Goal: Feedback & Contribution: Submit feedback/report problem

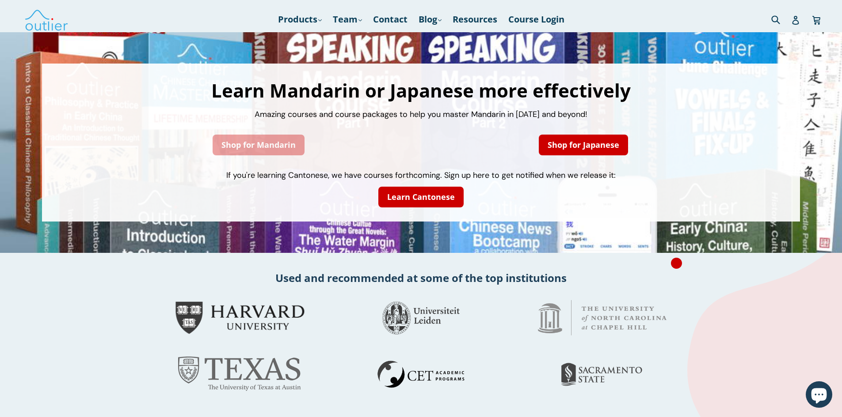
click at [224, 144] on link "Shop for Mandarin" at bounding box center [258, 145] width 92 height 21
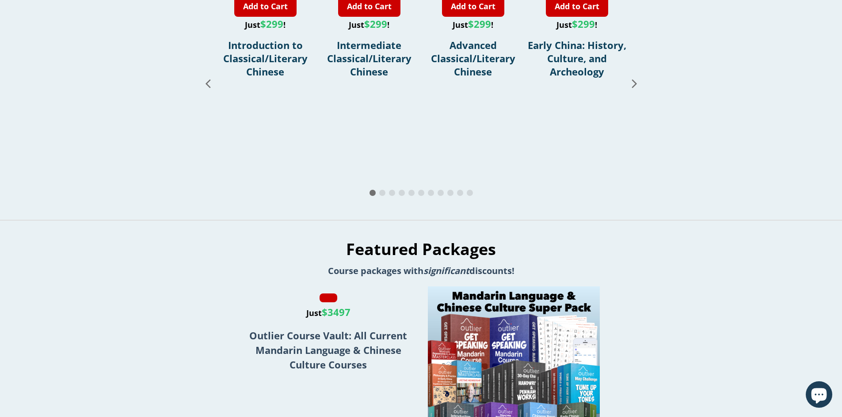
scroll to position [980, 0]
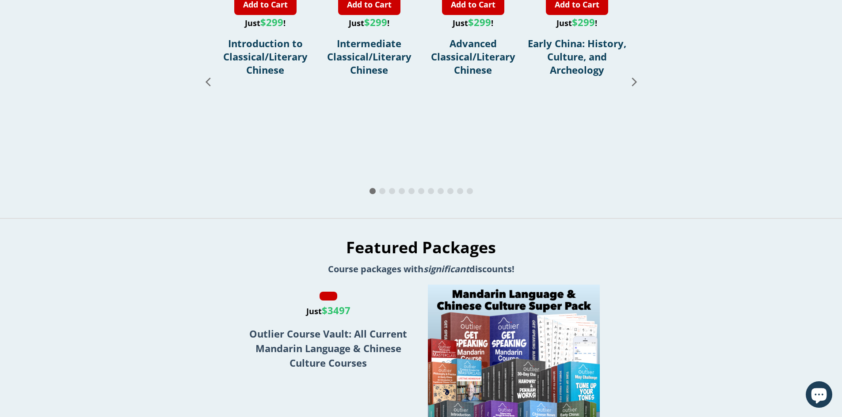
click at [633, 89] on icon "Next slide" at bounding box center [633, 81] width 15 height 15
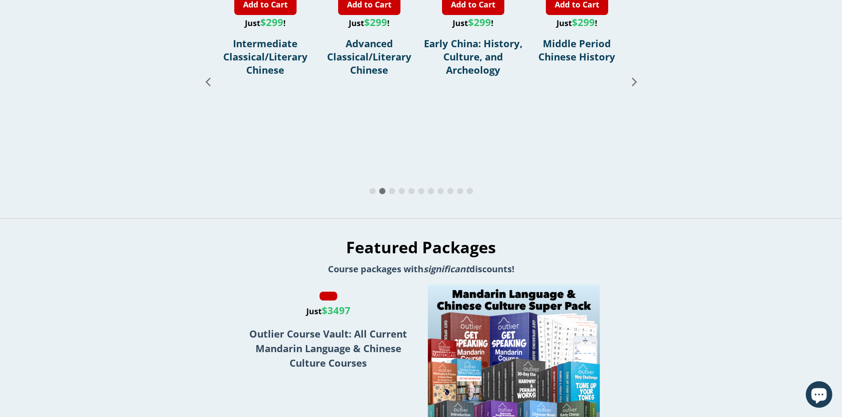
click at [634, 86] on icon "Next slide" at bounding box center [633, 82] width 5 height 8
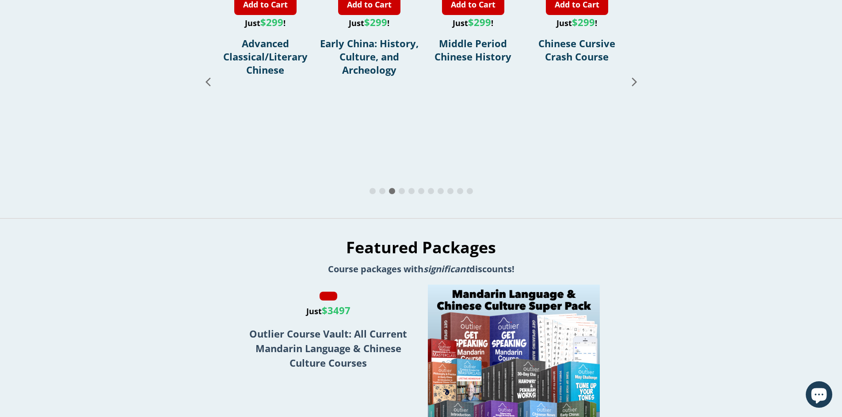
click at [634, 86] on icon "Next slide" at bounding box center [633, 82] width 5 height 8
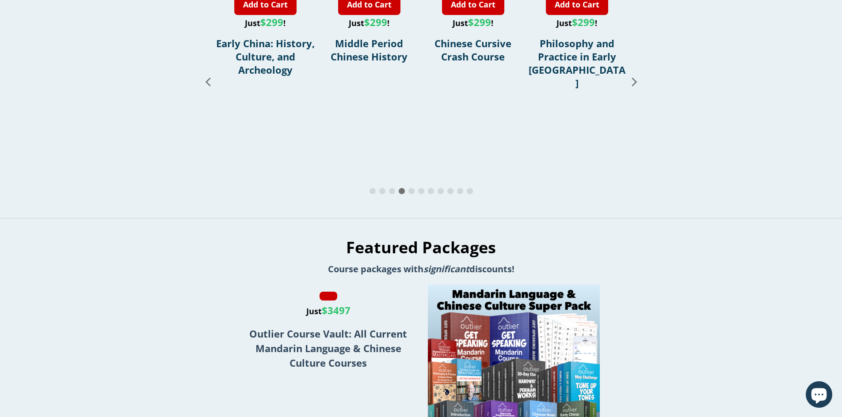
click at [634, 86] on icon "Next slide" at bounding box center [633, 82] width 5 height 8
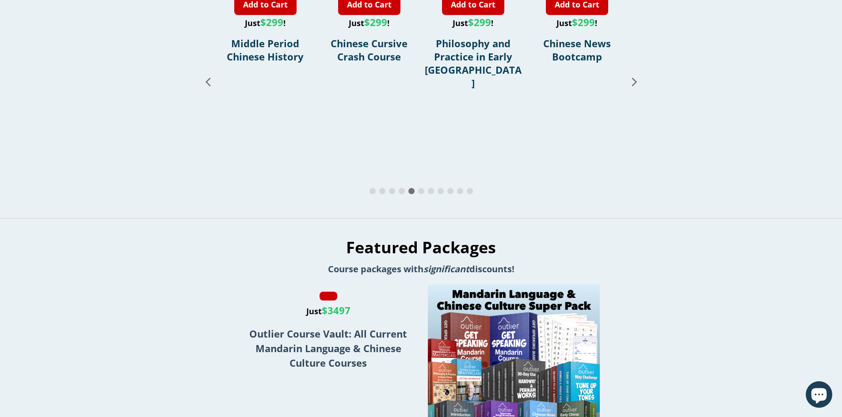
click at [634, 86] on icon "Next slide" at bounding box center [633, 82] width 5 height 8
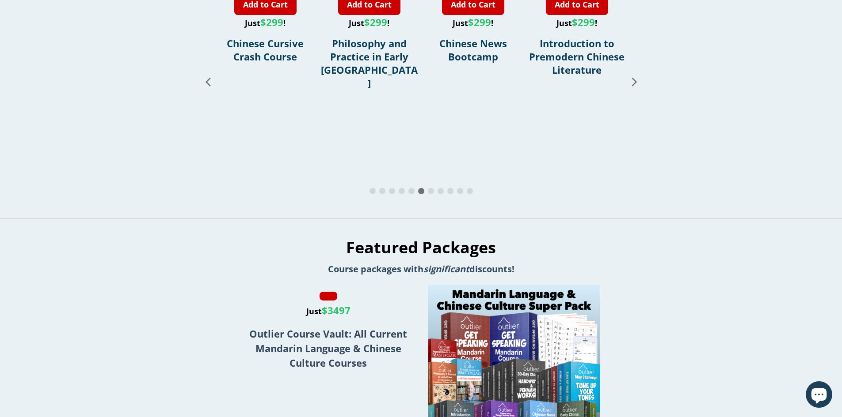
click at [634, 86] on icon "Next slide" at bounding box center [633, 82] width 5 height 8
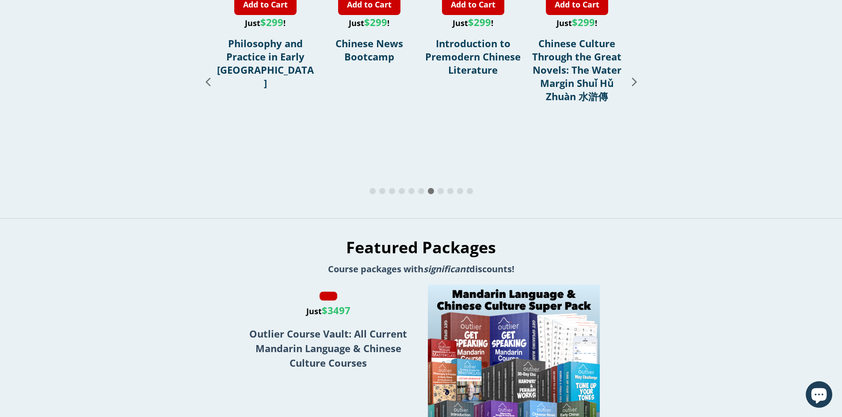
click at [634, 86] on icon "Next slide" at bounding box center [633, 82] width 5 height 8
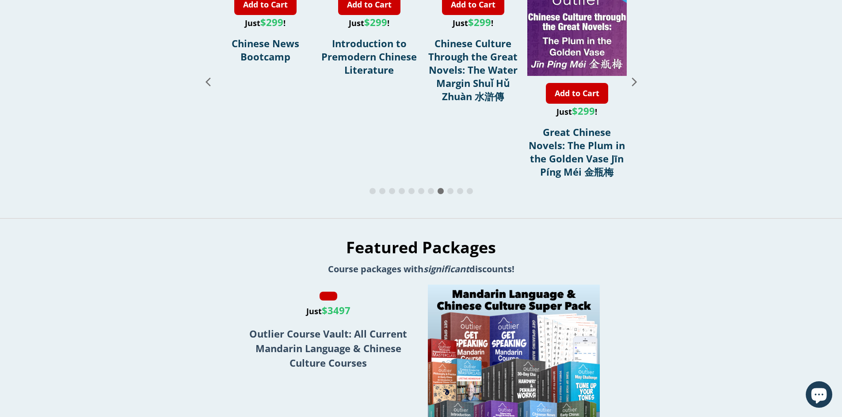
click at [634, 86] on icon "Next slide" at bounding box center [633, 82] width 5 height 8
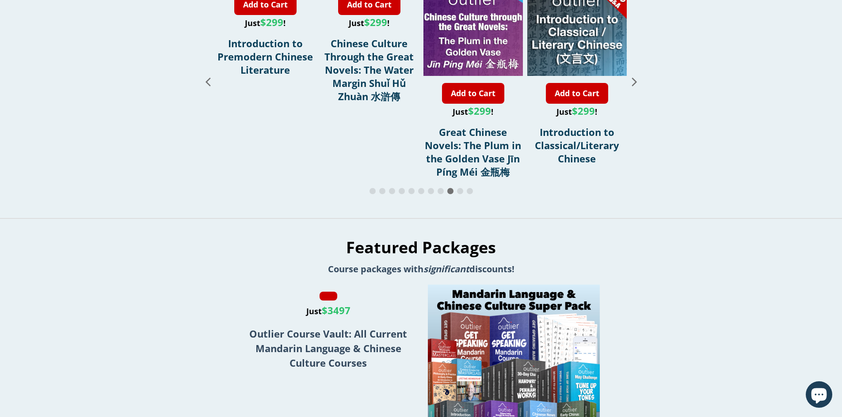
click at [634, 86] on icon "Next slide" at bounding box center [633, 82] width 5 height 8
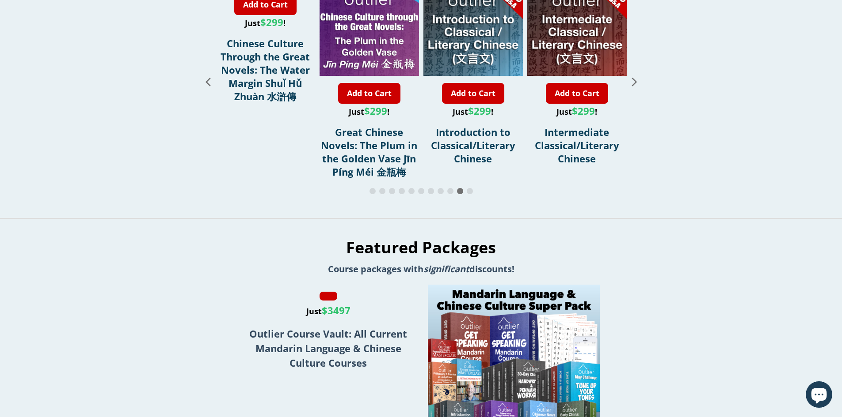
click at [634, 86] on icon "Next slide" at bounding box center [633, 82] width 5 height 8
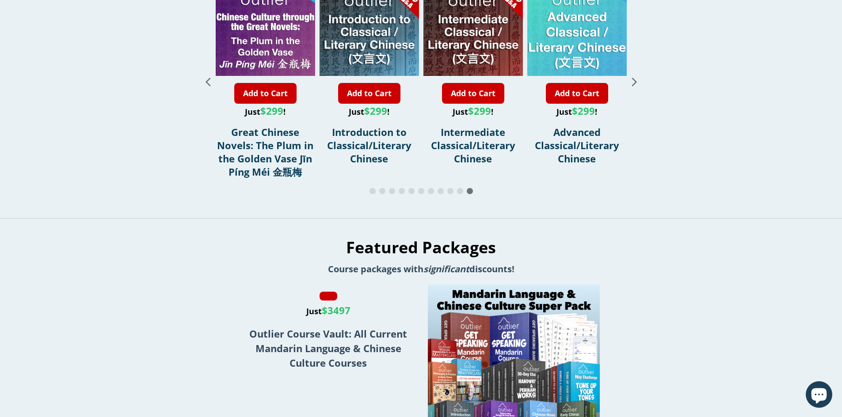
click at [634, 86] on icon "Next slide" at bounding box center [633, 82] width 5 height 8
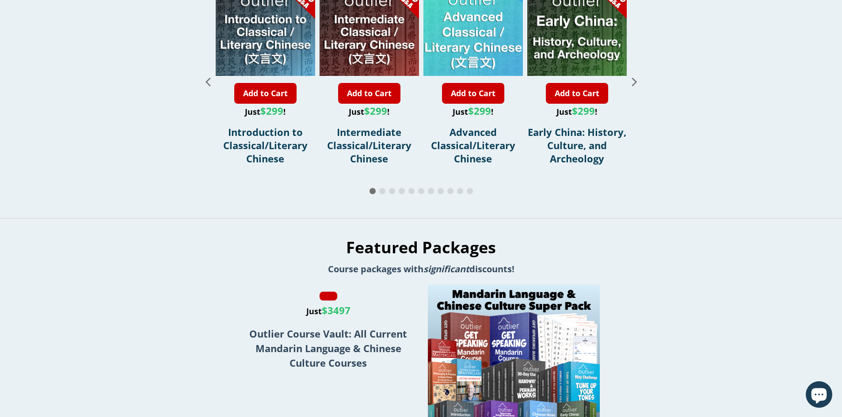
click at [634, 86] on icon "Next slide" at bounding box center [633, 82] width 5 height 8
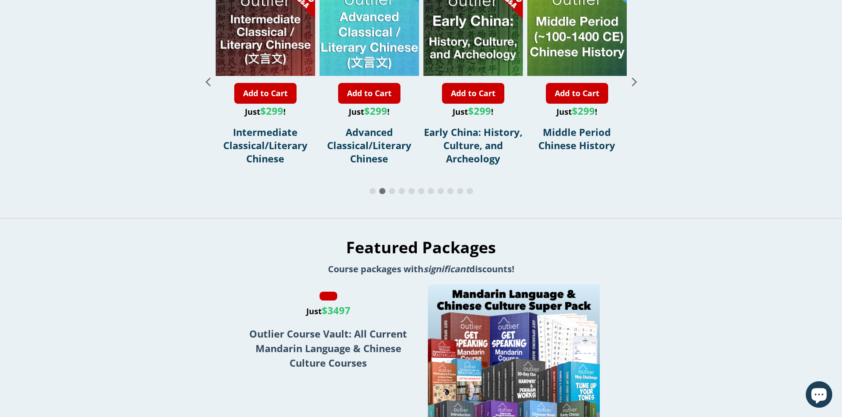
click at [634, 86] on icon "Next slide" at bounding box center [633, 82] width 5 height 8
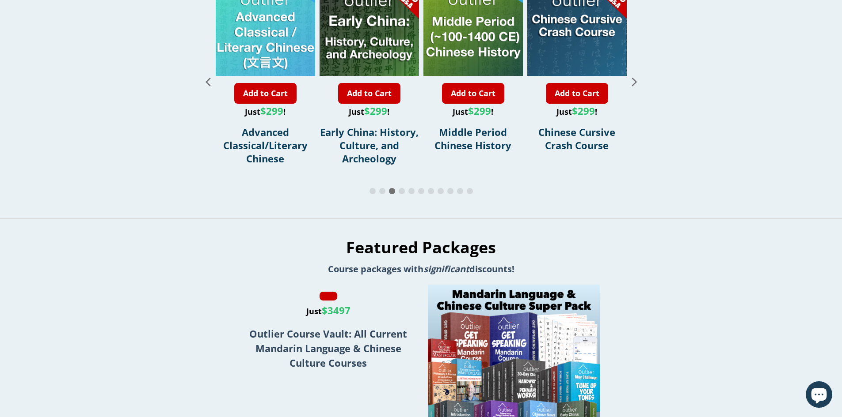
click at [634, 86] on icon "Next slide" at bounding box center [633, 82] width 5 height 8
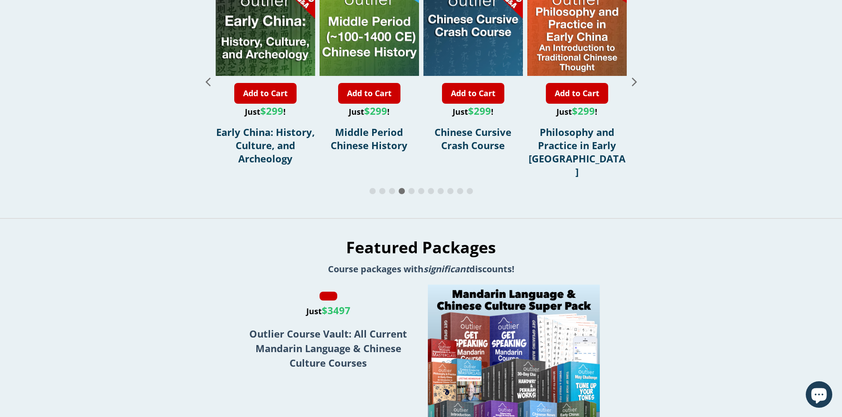
click at [634, 86] on icon "Next slide" at bounding box center [633, 82] width 5 height 8
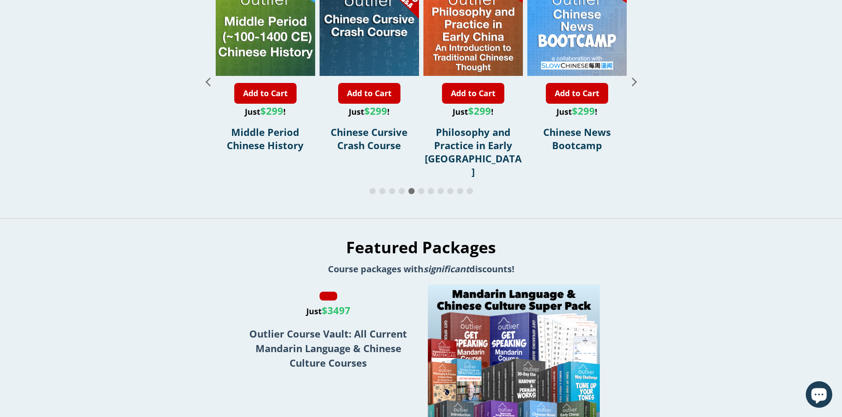
click at [634, 86] on icon "Next slide" at bounding box center [633, 82] width 5 height 8
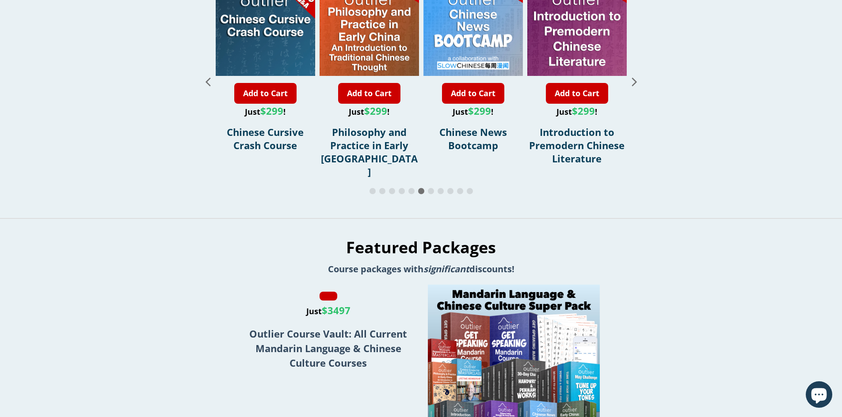
click at [634, 89] on icon "Next slide" at bounding box center [633, 81] width 15 height 15
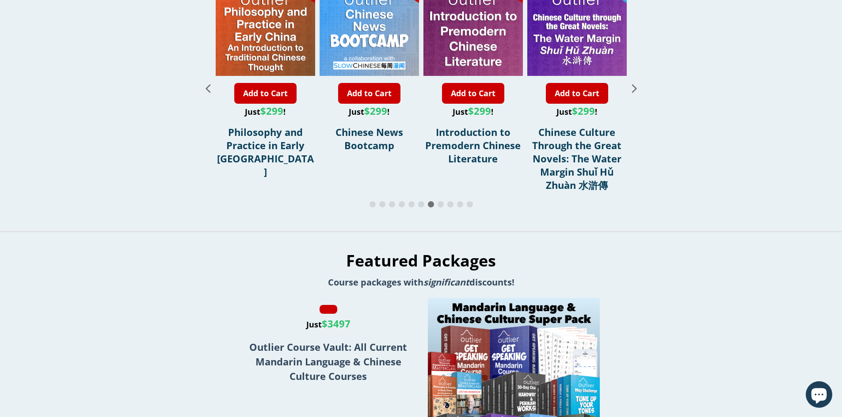
click at [634, 96] on icon "Next slide" at bounding box center [633, 87] width 15 height 15
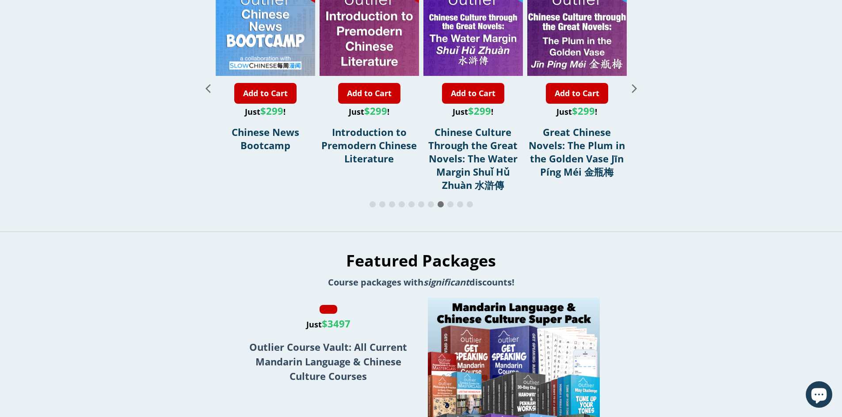
click at [634, 96] on icon "Next slide" at bounding box center [633, 87] width 15 height 15
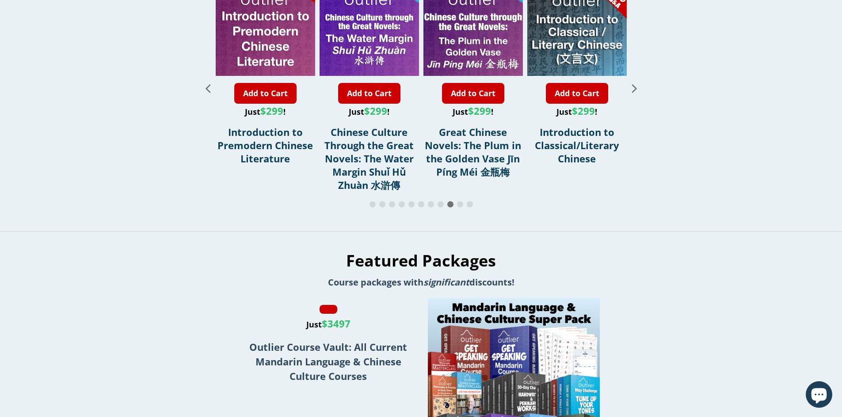
click at [209, 96] on icon "Previous slide" at bounding box center [207, 87] width 15 height 15
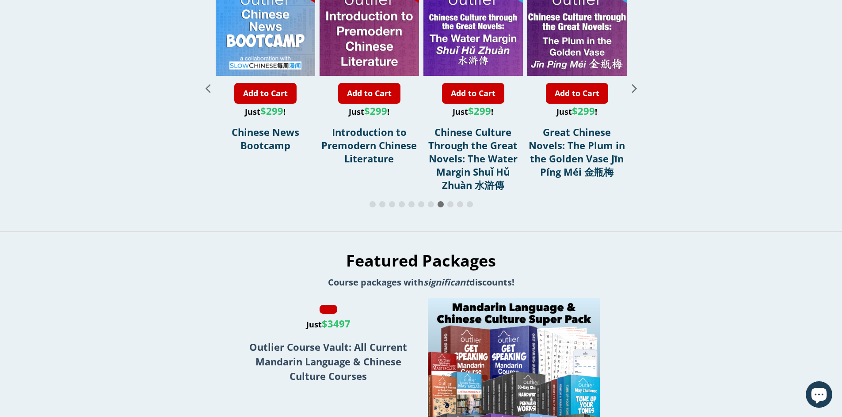
click at [209, 96] on icon "Previous slide" at bounding box center [207, 87] width 15 height 15
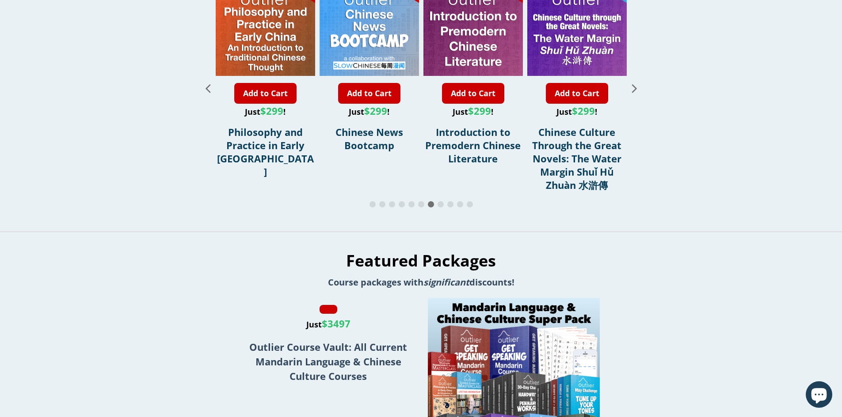
click at [209, 96] on icon "Previous slide" at bounding box center [207, 87] width 15 height 15
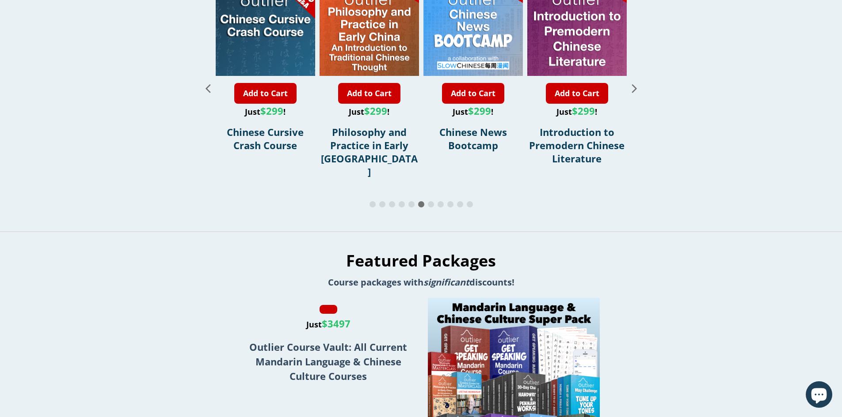
click at [636, 93] on icon "Next slide" at bounding box center [633, 88] width 5 height 8
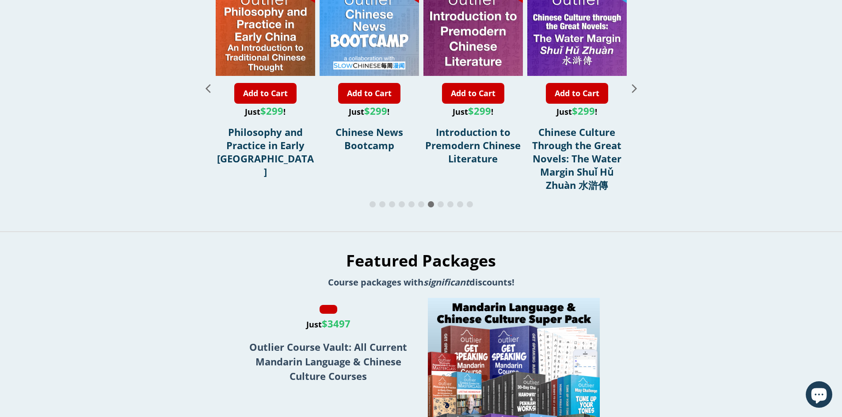
click at [636, 93] on icon "Next slide" at bounding box center [633, 88] width 5 height 8
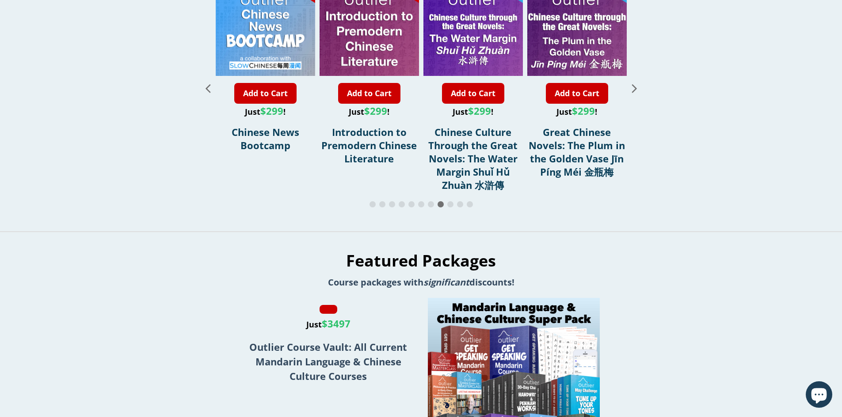
click at [636, 93] on icon "Next slide" at bounding box center [633, 88] width 5 height 8
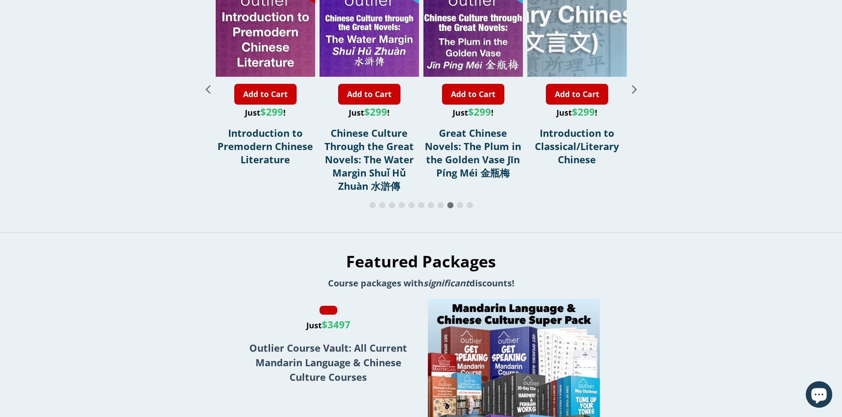
scroll to position [936, 0]
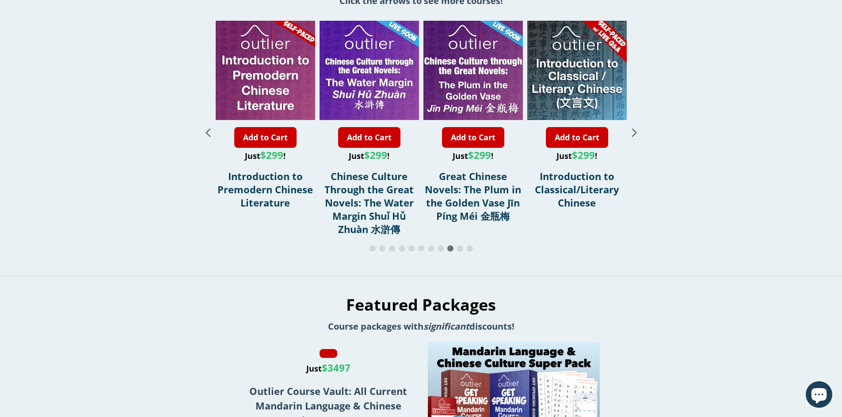
click at [641, 140] on icon "Next slide" at bounding box center [633, 132] width 15 height 15
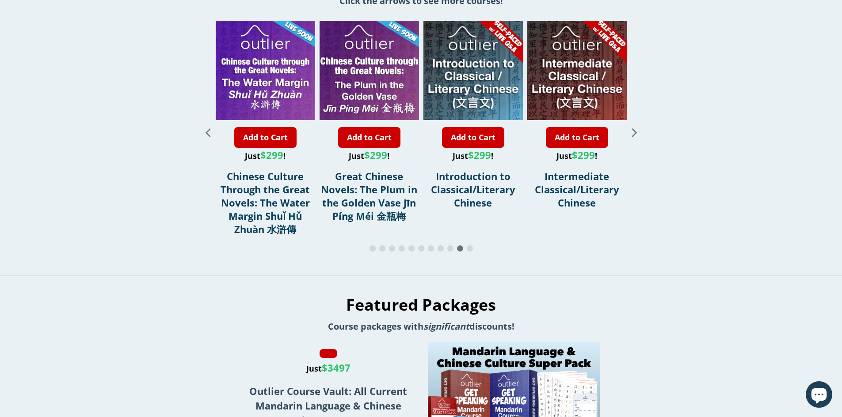
click at [641, 140] on icon "Next slide" at bounding box center [633, 132] width 15 height 15
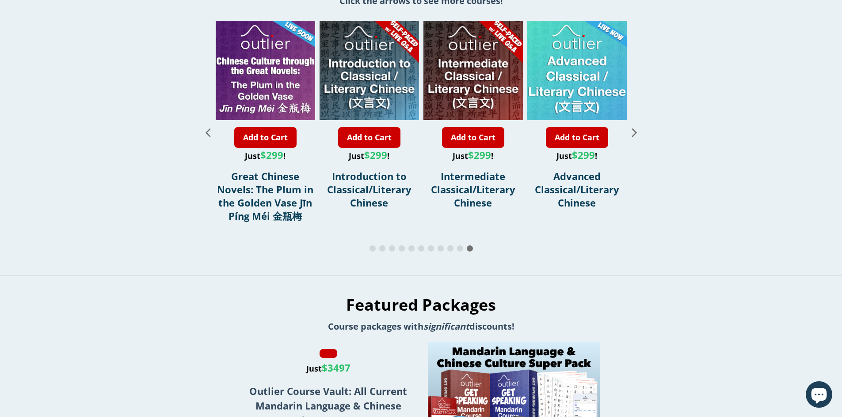
click at [641, 140] on icon "Next slide" at bounding box center [633, 132] width 15 height 15
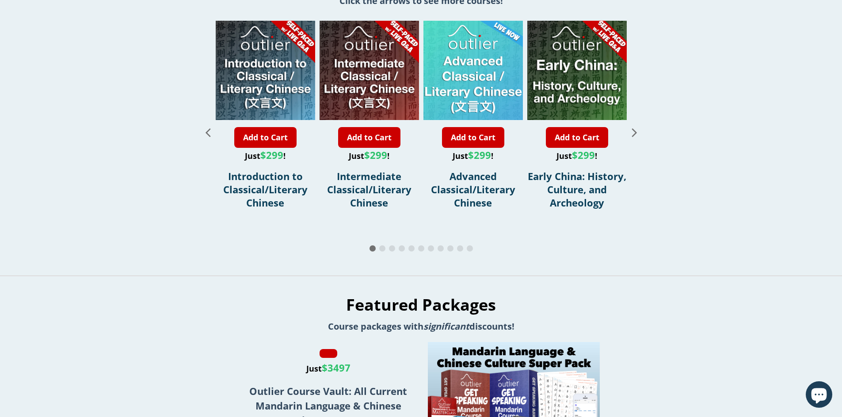
click at [641, 140] on icon "Next slide" at bounding box center [633, 132] width 15 height 15
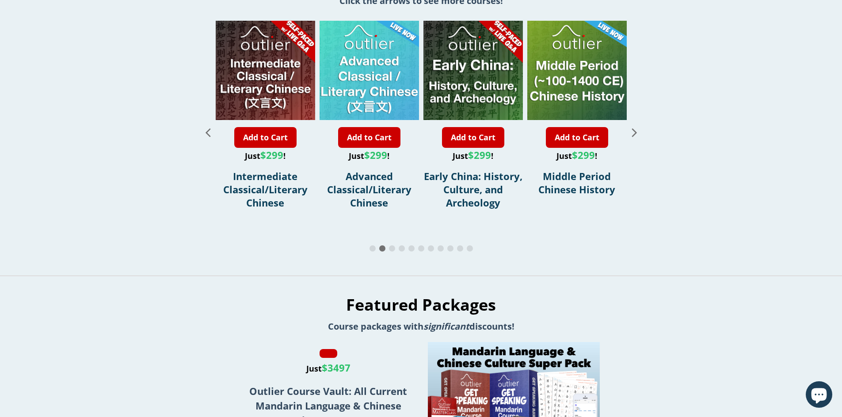
click at [641, 140] on icon "Next slide" at bounding box center [633, 132] width 15 height 15
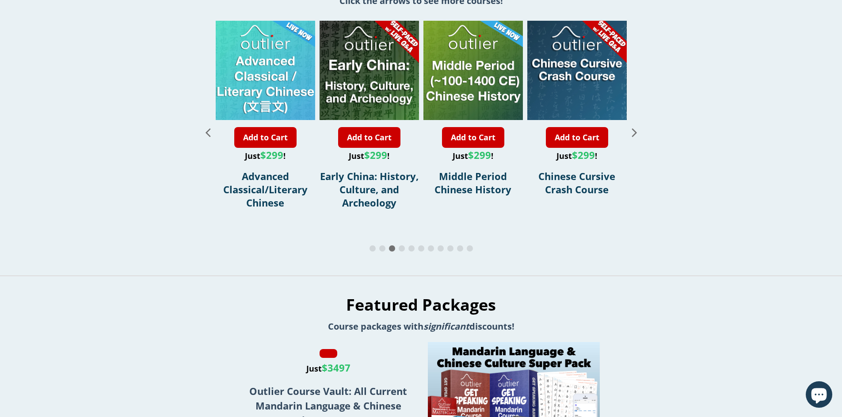
click at [641, 140] on icon "Next slide" at bounding box center [633, 132] width 15 height 15
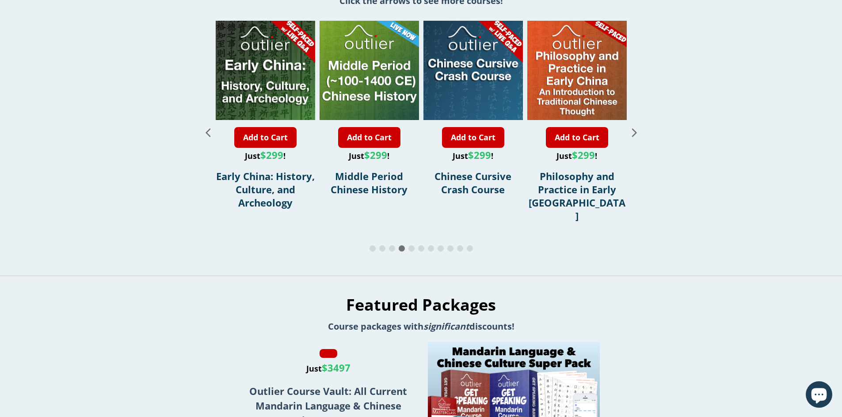
click at [641, 140] on icon "Next slide" at bounding box center [633, 132] width 15 height 15
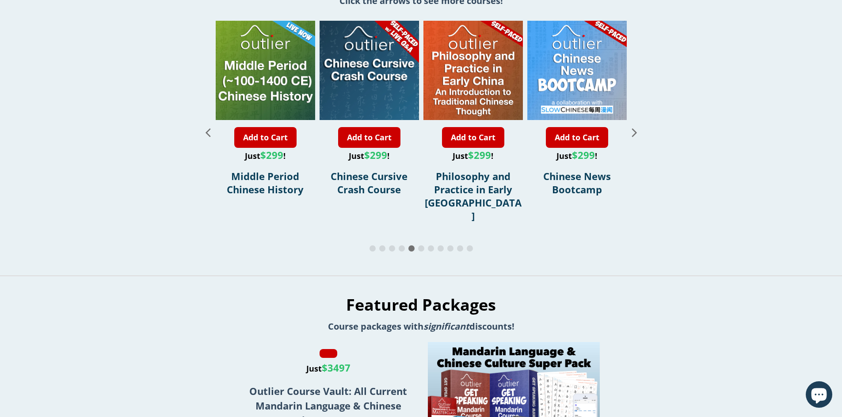
click at [641, 140] on icon "Next slide" at bounding box center [633, 132] width 15 height 15
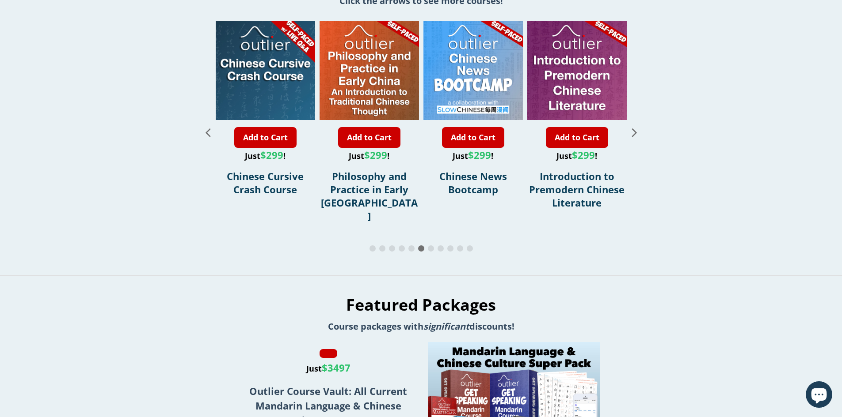
click at [641, 140] on icon "Next slide" at bounding box center [633, 132] width 15 height 15
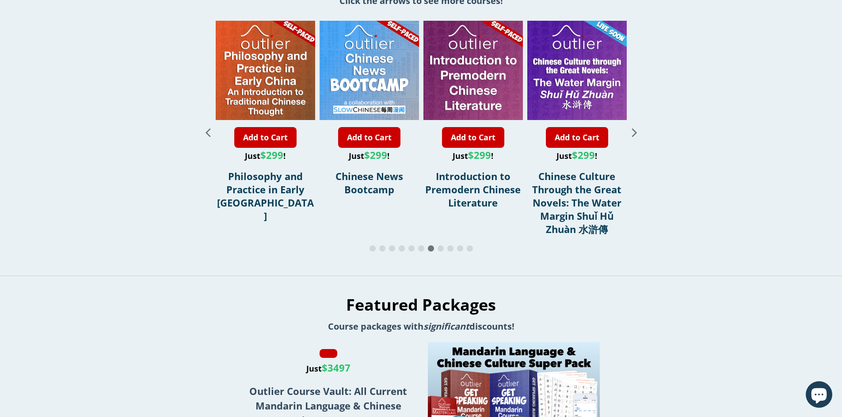
click at [641, 140] on icon "Next slide" at bounding box center [633, 132] width 15 height 15
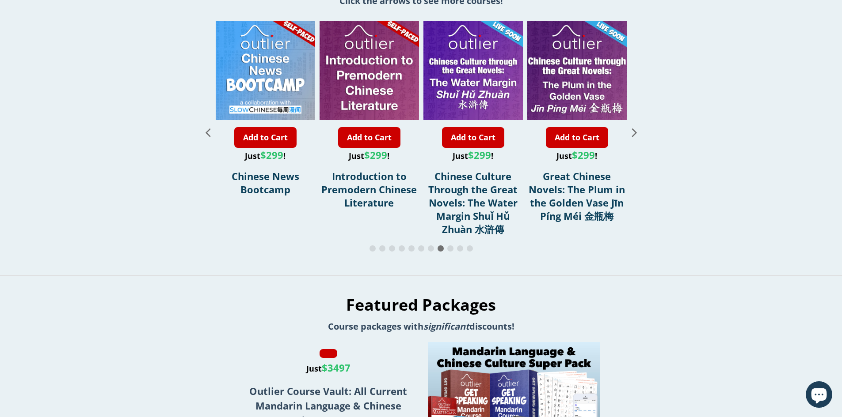
click at [641, 140] on icon "Next slide" at bounding box center [633, 132] width 15 height 15
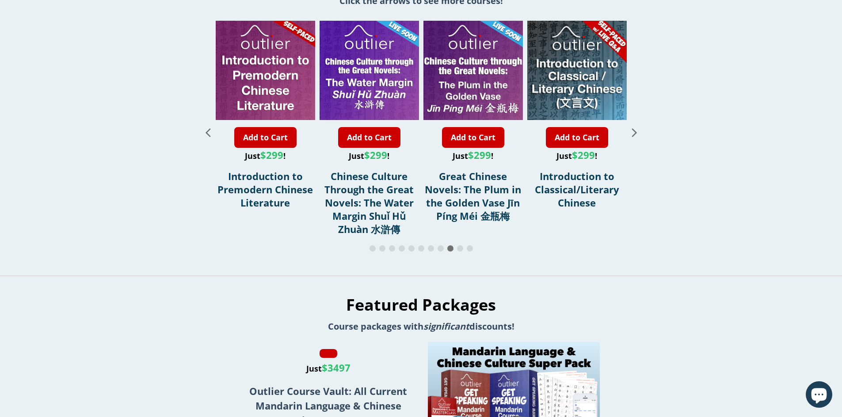
click at [641, 140] on icon "Next slide" at bounding box center [633, 132] width 15 height 15
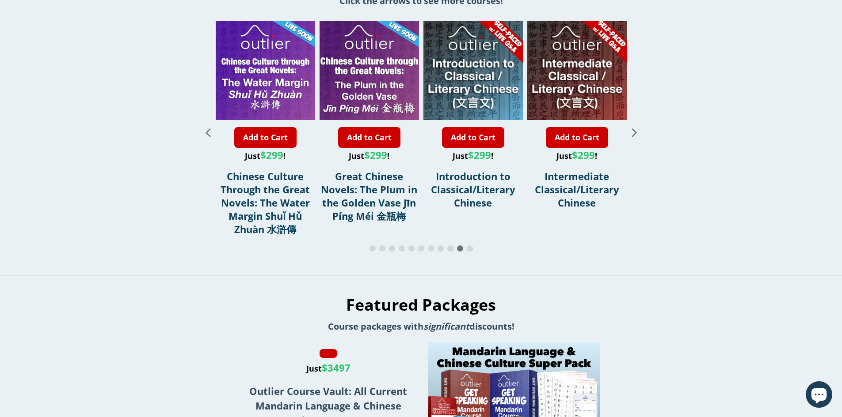
click at [641, 140] on icon "Next slide" at bounding box center [633, 132] width 15 height 15
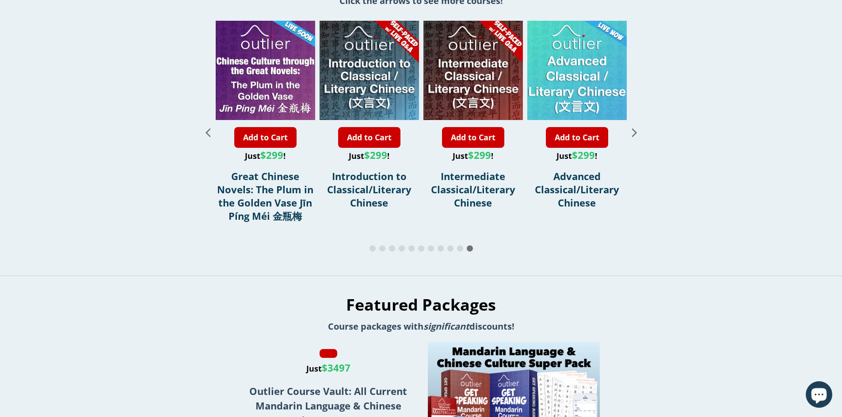
click at [641, 140] on icon "Next slide" at bounding box center [633, 132] width 15 height 15
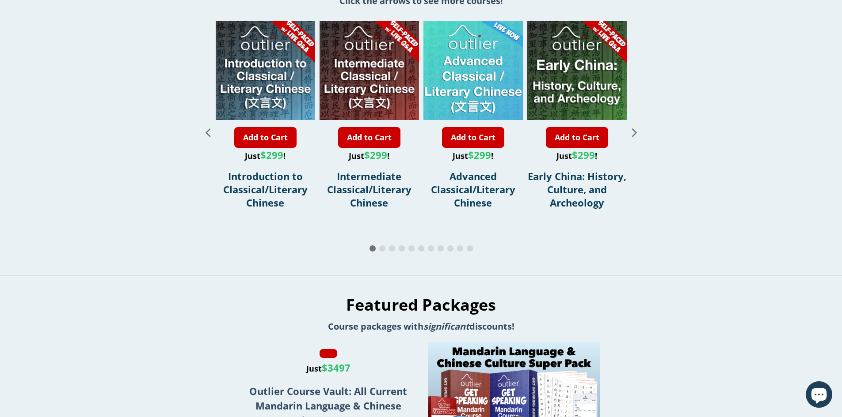
click at [641, 140] on icon "Next slide" at bounding box center [633, 132] width 15 height 15
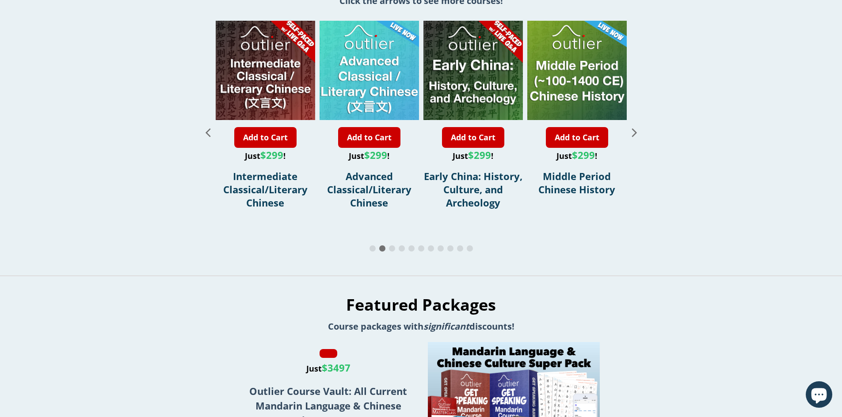
click at [641, 140] on icon "Next slide" at bounding box center [633, 132] width 15 height 15
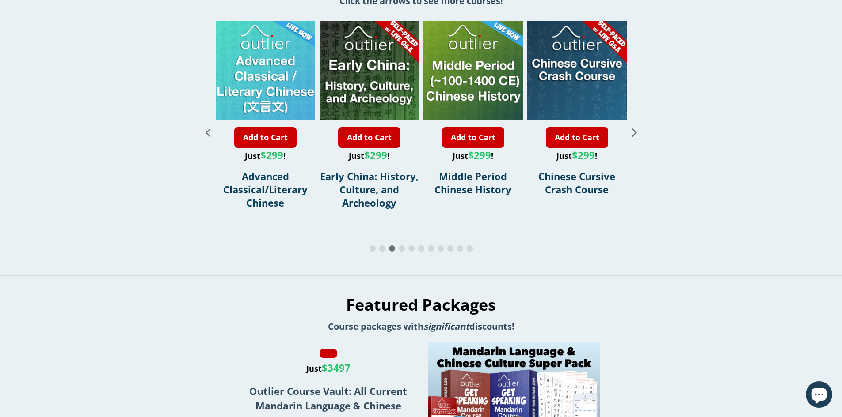
click at [641, 140] on icon "Next slide" at bounding box center [633, 132] width 15 height 15
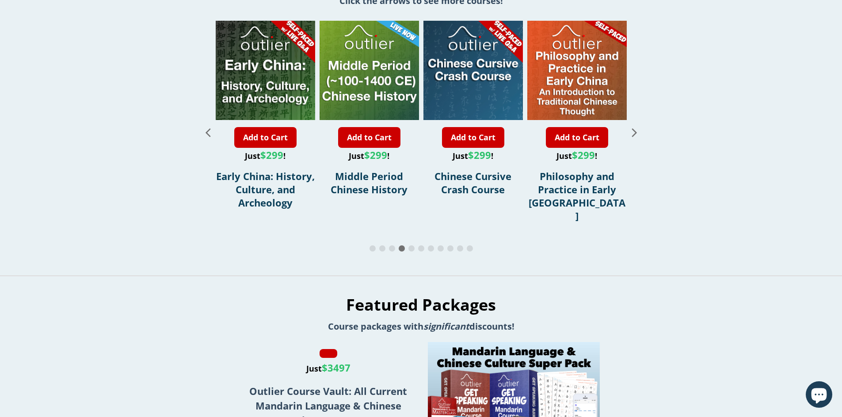
click at [641, 140] on icon "Next slide" at bounding box center [633, 132] width 15 height 15
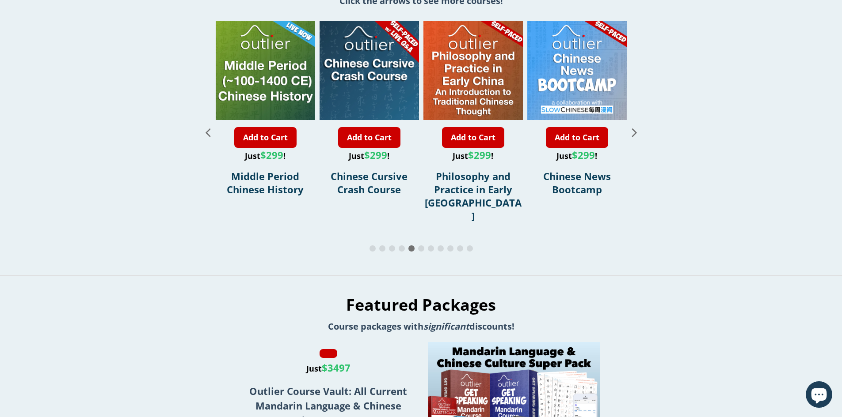
click at [641, 140] on icon "Next slide" at bounding box center [633, 132] width 15 height 15
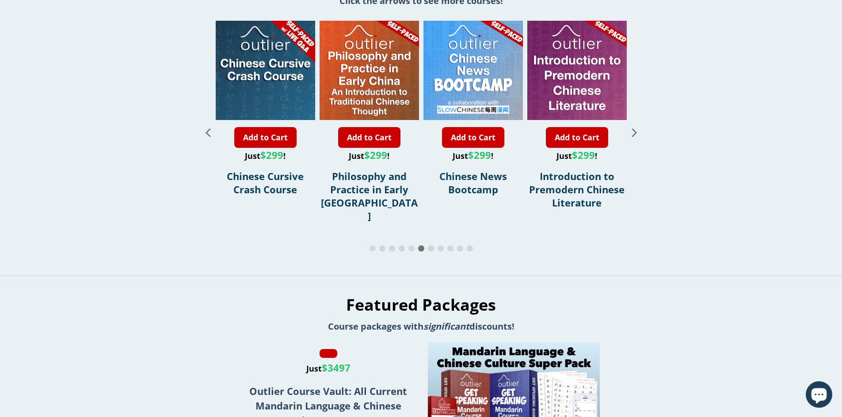
click at [641, 140] on icon "Next slide" at bounding box center [633, 132] width 15 height 15
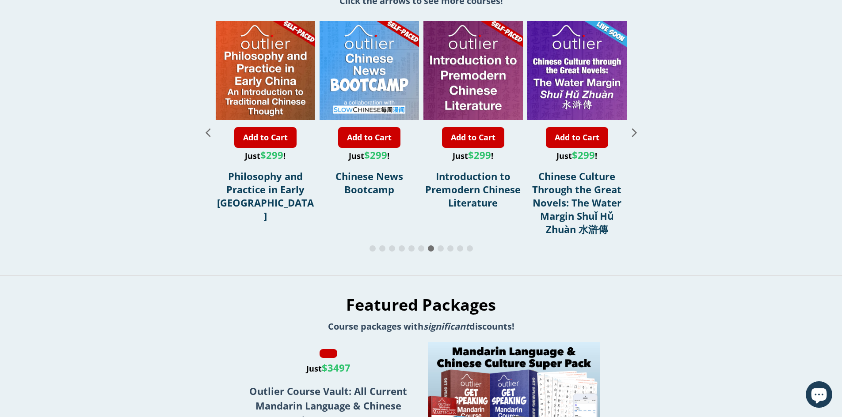
click at [641, 140] on icon "Next slide" at bounding box center [633, 132] width 15 height 15
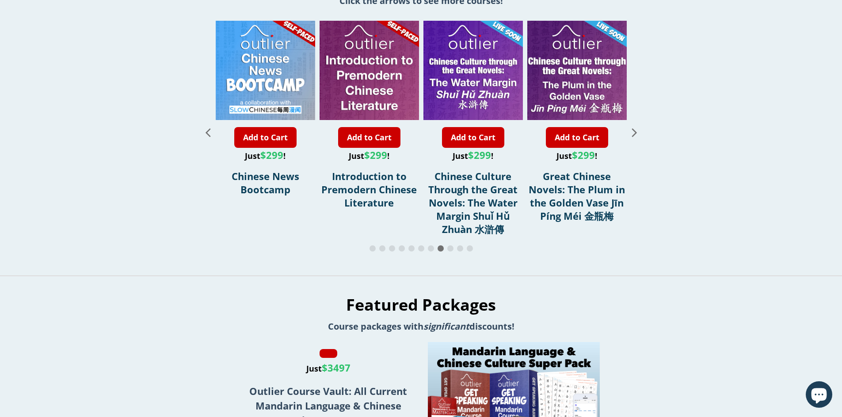
click at [641, 140] on icon "Next slide" at bounding box center [633, 132] width 15 height 15
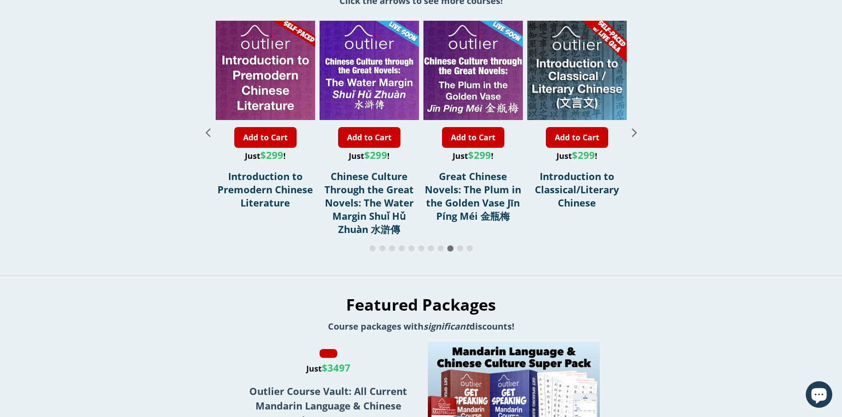
click at [641, 140] on icon "Next slide" at bounding box center [633, 132] width 15 height 15
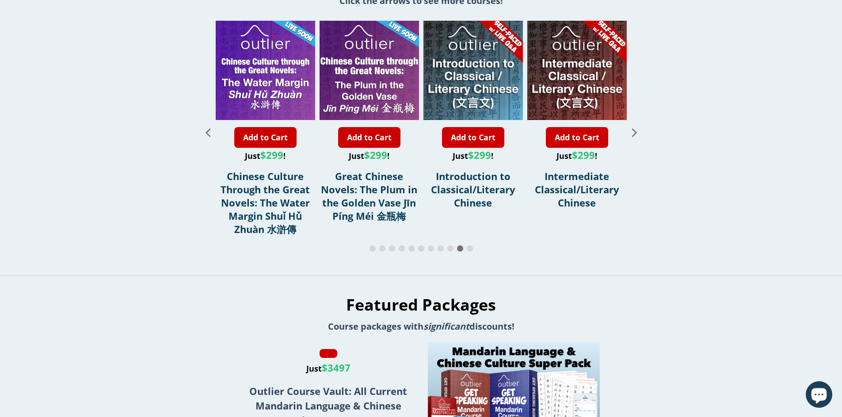
click at [641, 140] on icon "Next slide" at bounding box center [633, 132] width 15 height 15
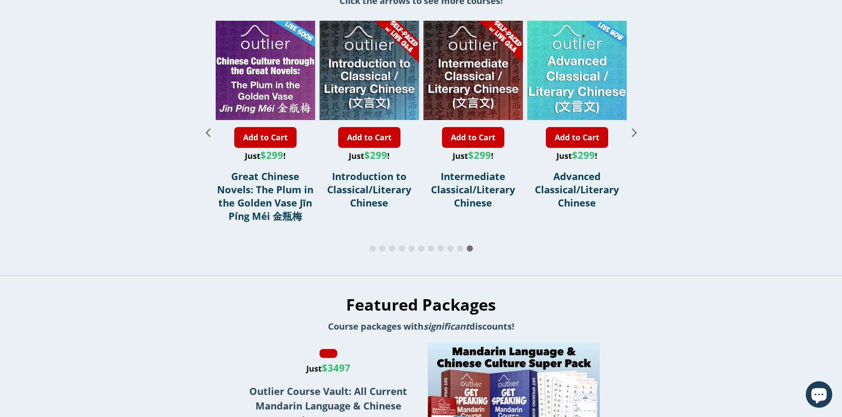
click at [641, 140] on icon "Next slide" at bounding box center [633, 132] width 15 height 15
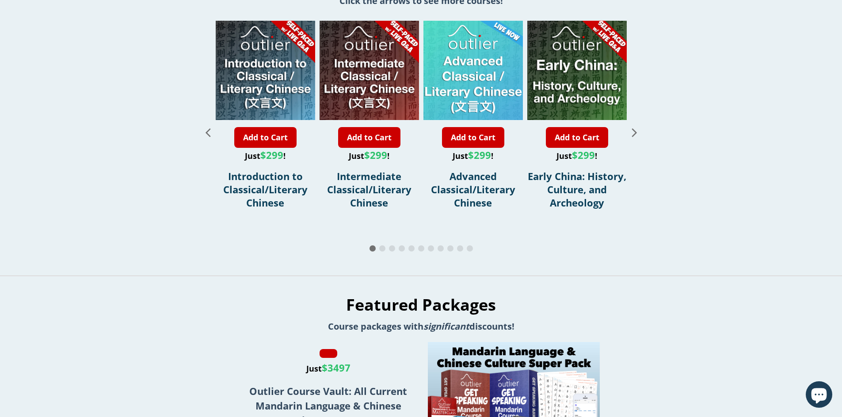
click at [641, 140] on icon "Next slide" at bounding box center [633, 132] width 15 height 15
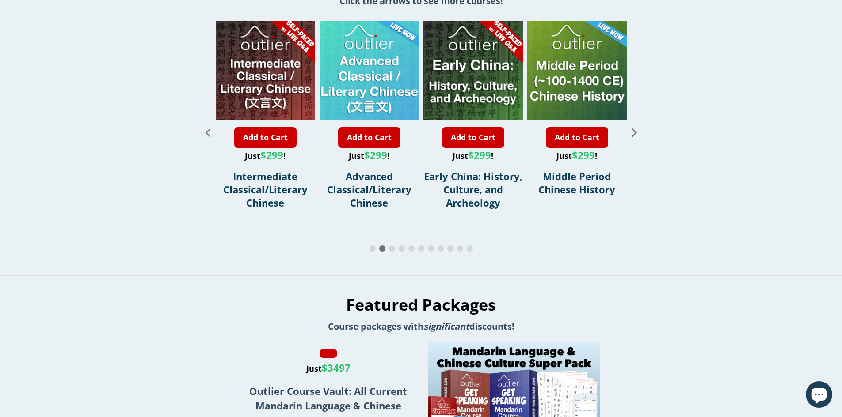
click at [641, 140] on icon "Next slide" at bounding box center [633, 132] width 15 height 15
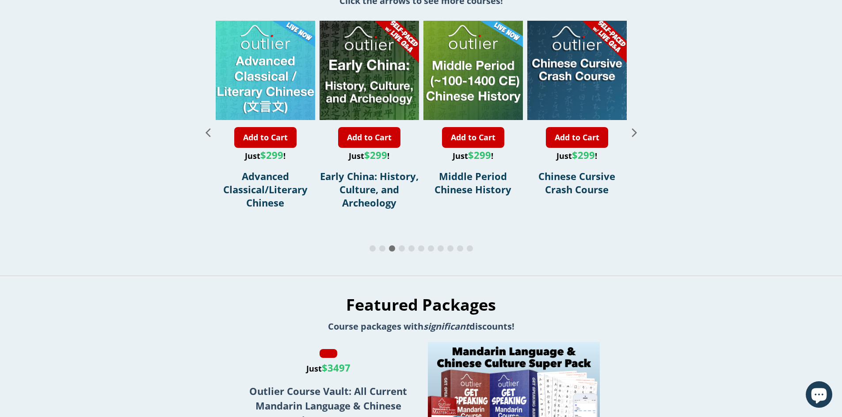
click at [641, 140] on icon "Next slide" at bounding box center [633, 132] width 15 height 15
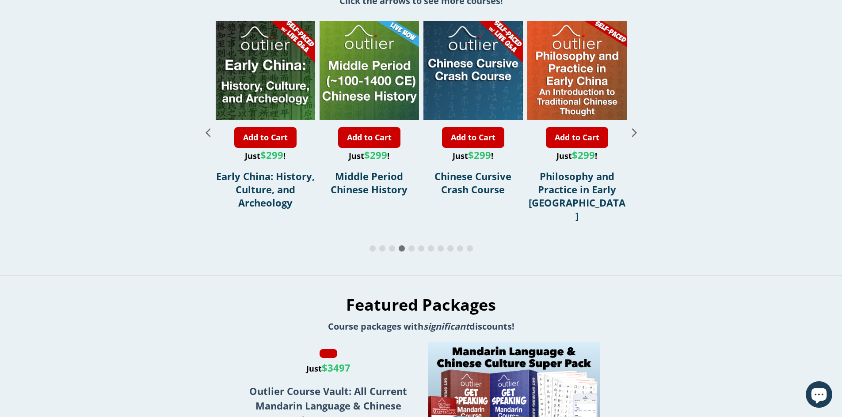
click at [641, 140] on icon "Next slide" at bounding box center [633, 132] width 15 height 15
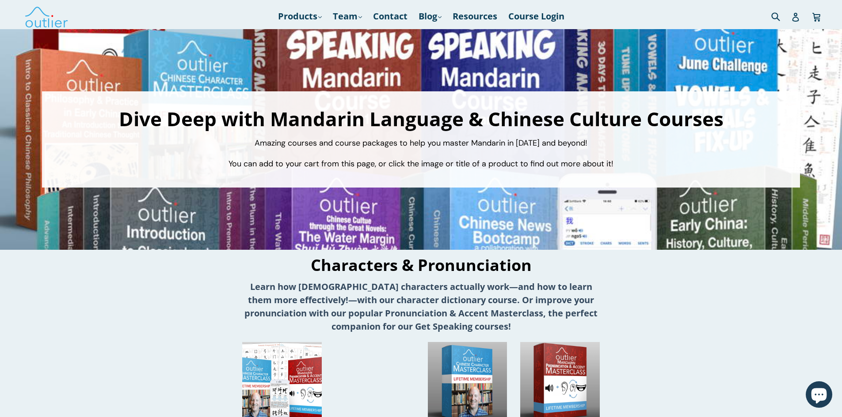
scroll to position [0, 0]
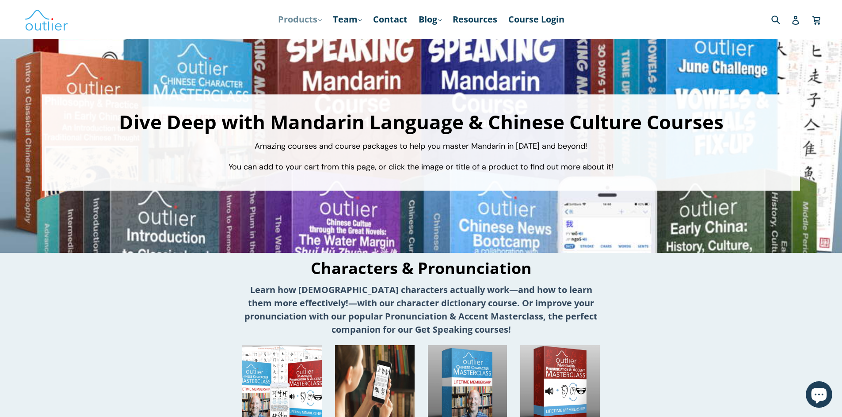
click at [309, 21] on link "Products .cls-1{fill:#231f20} expand" at bounding box center [299, 19] width 53 height 16
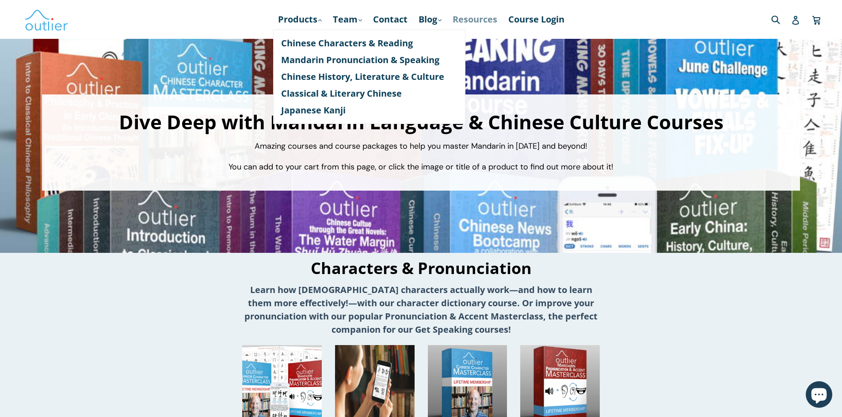
click at [489, 21] on link "Resources" at bounding box center [474, 19] width 53 height 16
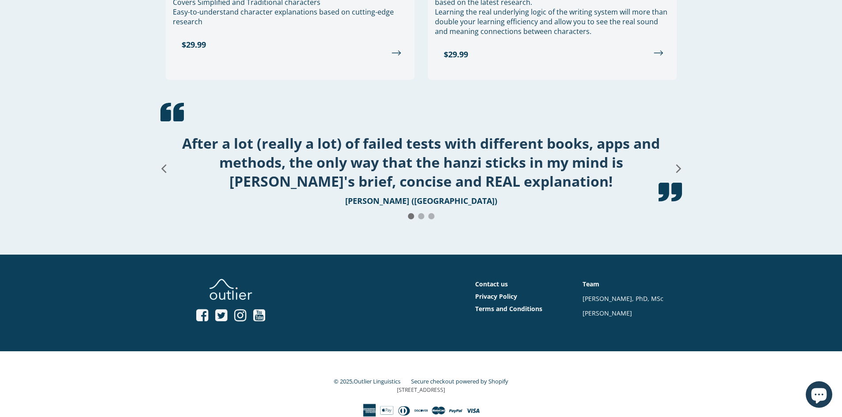
scroll to position [1077, 0]
click at [491, 281] on link "Contact us" at bounding box center [491, 284] width 33 height 8
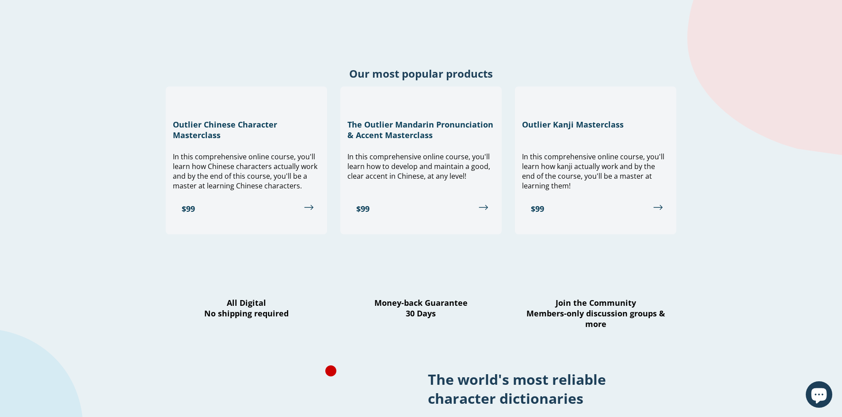
scroll to position [618, 0]
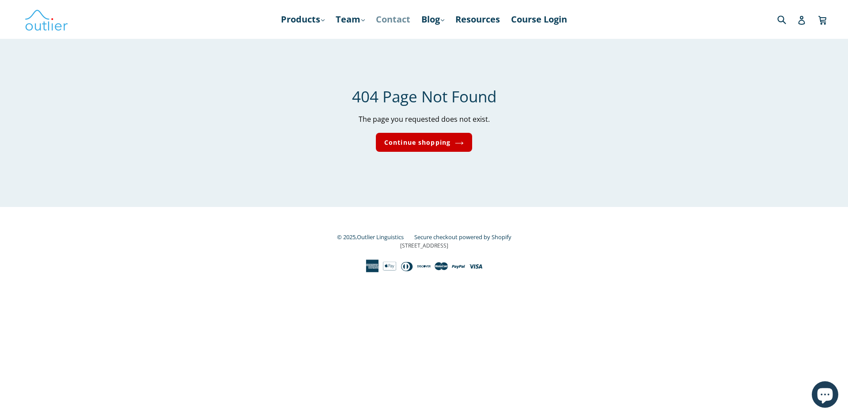
click at [391, 19] on link "Contact" at bounding box center [393, 19] width 43 height 16
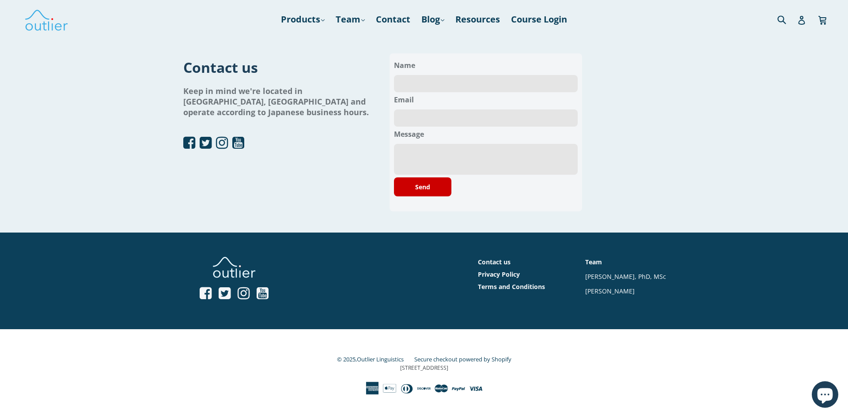
click at [430, 82] on input "text" at bounding box center [486, 83] width 184 height 17
type input "[PERSON_NAME]"
type input "[EMAIL_ADDRESS][DOMAIN_NAME]"
click at [422, 150] on textarea at bounding box center [486, 159] width 184 height 31
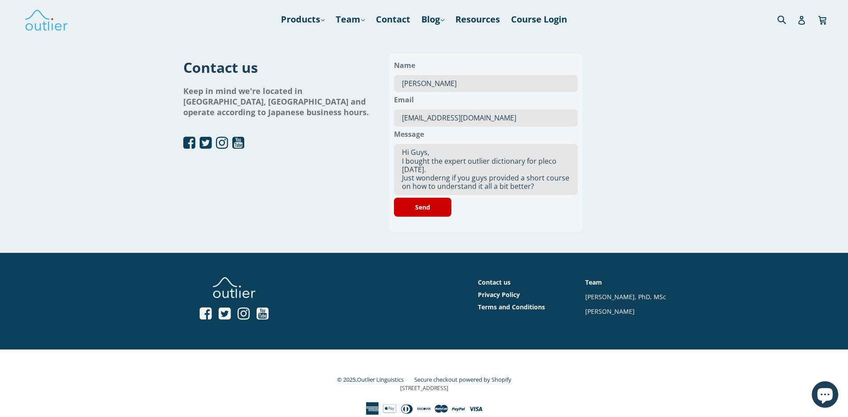
drag, startPoint x: 424, startPoint y: 185, endPoint x: 429, endPoint y: 176, distance: 9.9
click at [429, 176] on textarea "Hi Guys, I bought the expert outlier dictionary for pleco [DATE]. Just wonderng…" at bounding box center [486, 169] width 184 height 51
click at [432, 176] on textarea "Hi Guys, I bought the expert outlier dictionary for pleco [DATE]. Just wonderng…" at bounding box center [486, 169] width 184 height 51
click at [534, 188] on textarea "Hi Guys, I bought the expert outlier dictionary for pleco [DATE]. Just wonderin…" at bounding box center [486, 169] width 184 height 51
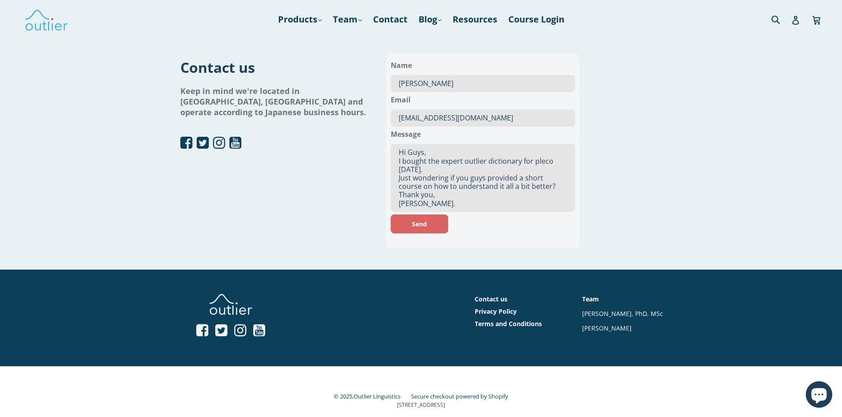
type textarea "Hi Guys, I bought the expert outlier dictionary for pleco [DATE]. Just wonderin…"
click at [420, 228] on button "Send" at bounding box center [419, 224] width 57 height 19
